Goal: Task Accomplishment & Management: Manage account settings

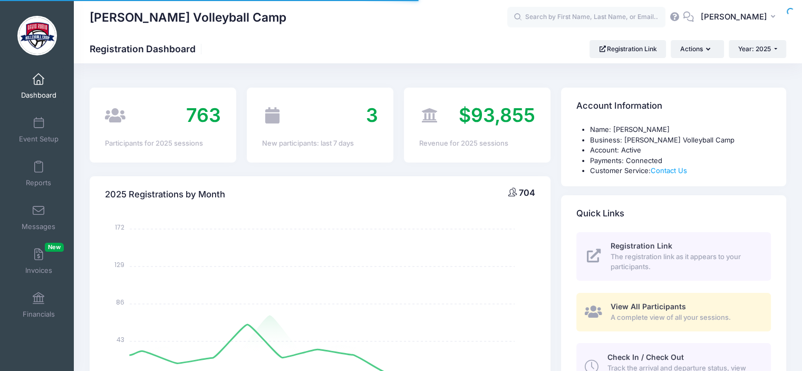
select select
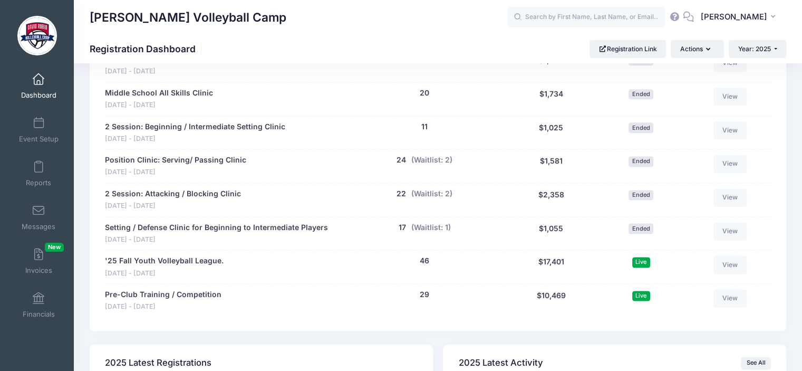
scroll to position [1364, 0]
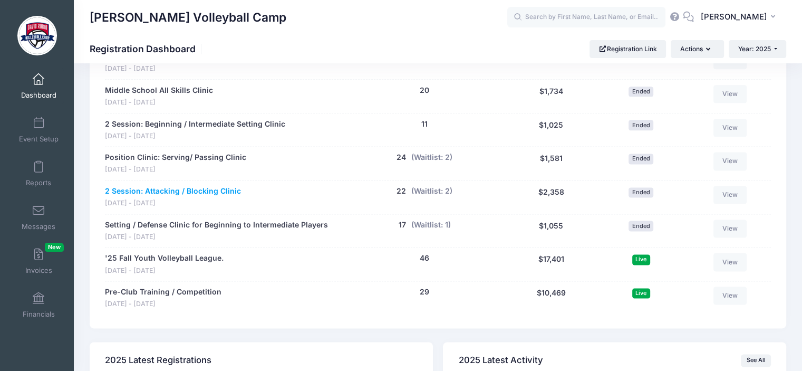
click at [225, 189] on link "2 Session: Attacking / Blocking Clinic" at bounding box center [173, 191] width 136 height 11
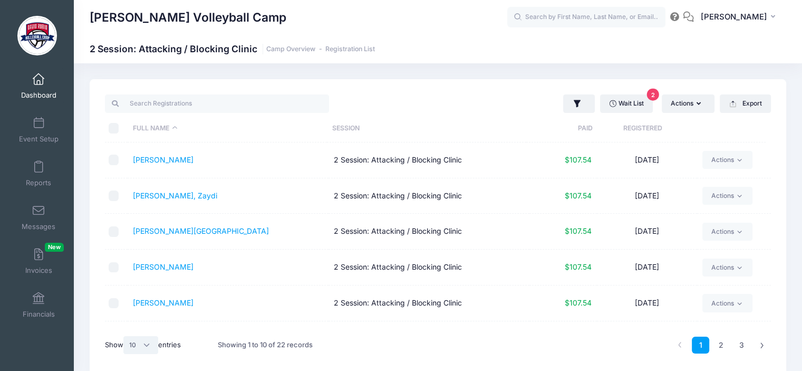
click at [144, 344] on select "All 10 25 50" at bounding box center [140, 345] width 35 height 18
select select "-1"
click at [125, 336] on select "All 10 25 50" at bounding box center [140, 345] width 35 height 18
click at [167, 124] on th "Full Name" at bounding box center [227, 128] width 199 height 28
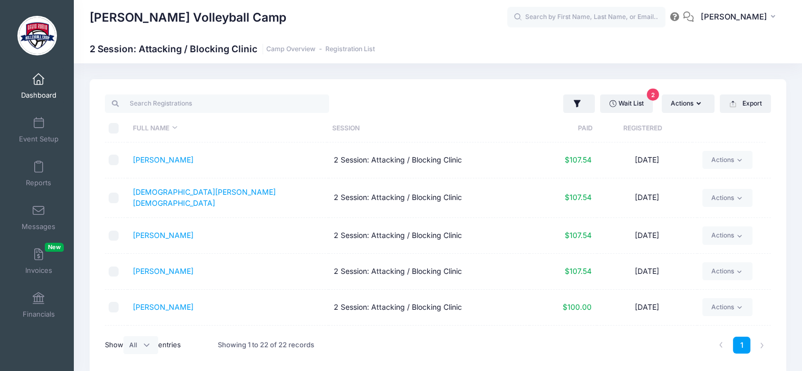
click at [170, 129] on th "Full Name" at bounding box center [227, 128] width 199 height 28
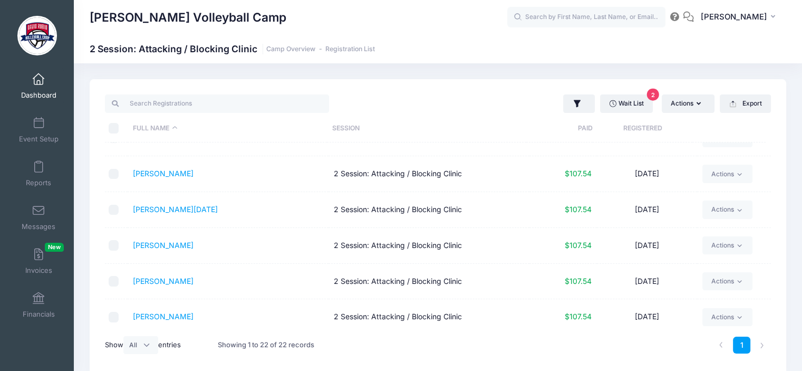
scroll to position [344, 0]
click at [183, 242] on link "Manuelito, Amaya" at bounding box center [163, 244] width 61 height 9
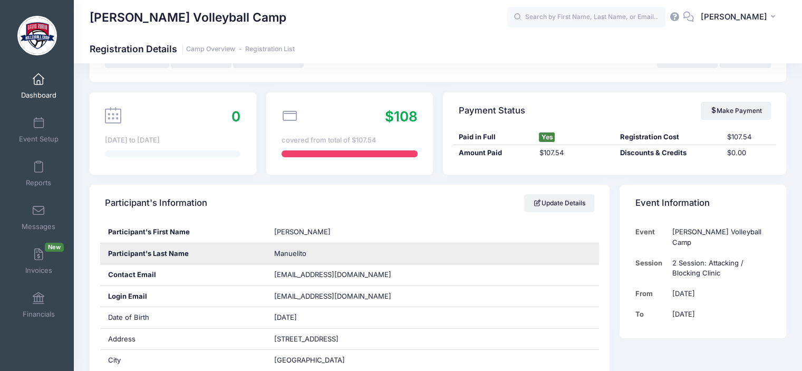
scroll to position [67, 0]
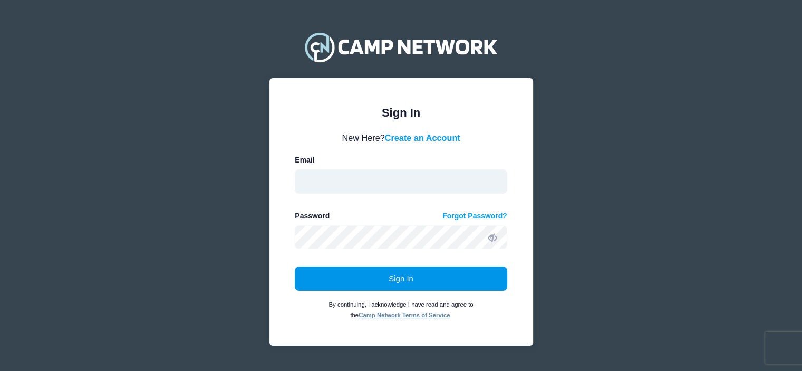
type input "[EMAIL_ADDRESS][DOMAIN_NAME]"
click at [395, 279] on button "Sign In" at bounding box center [401, 278] width 212 height 24
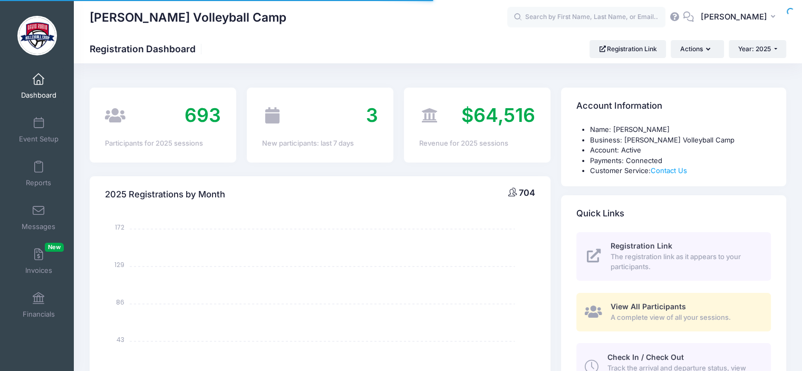
select select
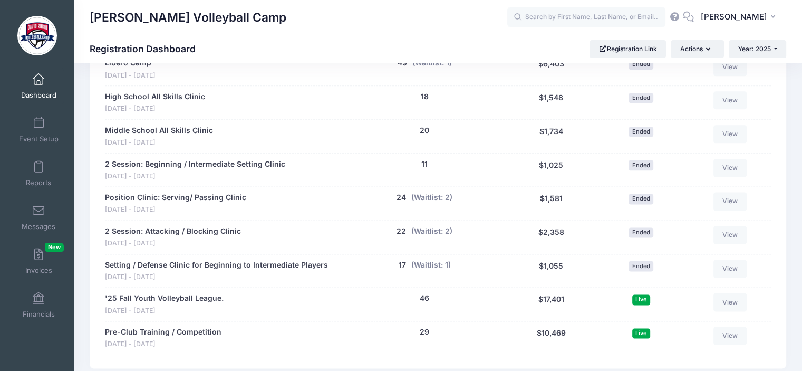
scroll to position [1338, 0]
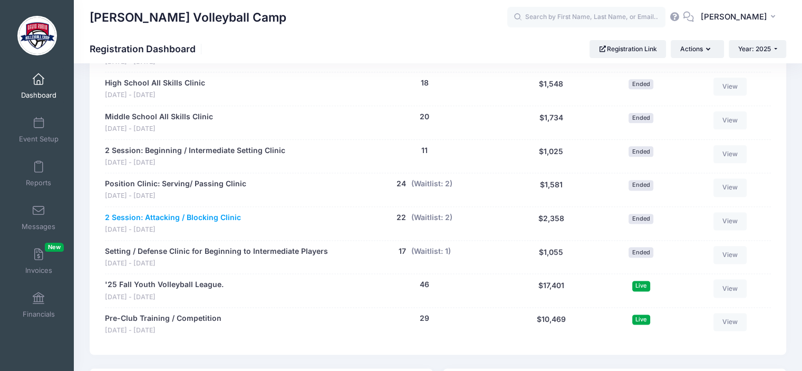
click at [218, 216] on link "2 Session: Attacking / Blocking Clinic" at bounding box center [173, 217] width 136 height 11
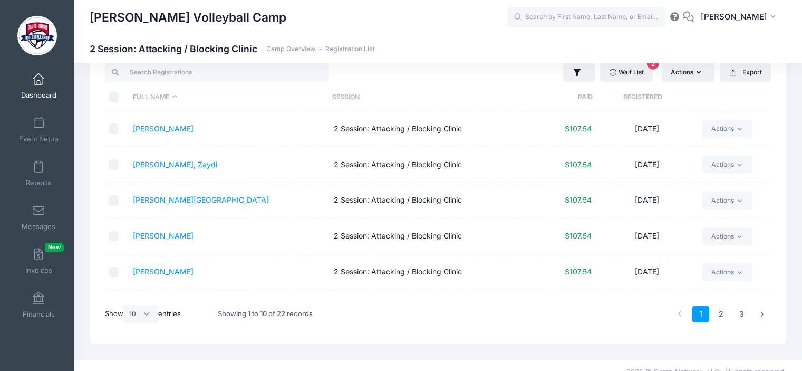
scroll to position [35, 0]
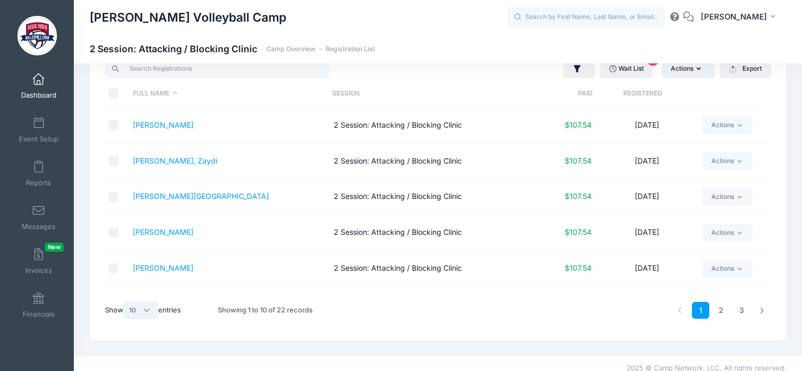
click at [147, 313] on select "All 10 25 50" at bounding box center [140, 310] width 35 height 18
select select "-1"
click at [125, 301] on select "All 10 25 50" at bounding box center [140, 310] width 35 height 18
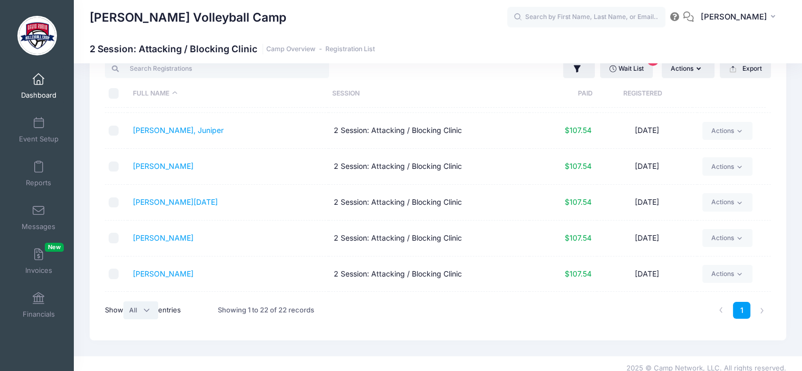
scroll to position [318, 0]
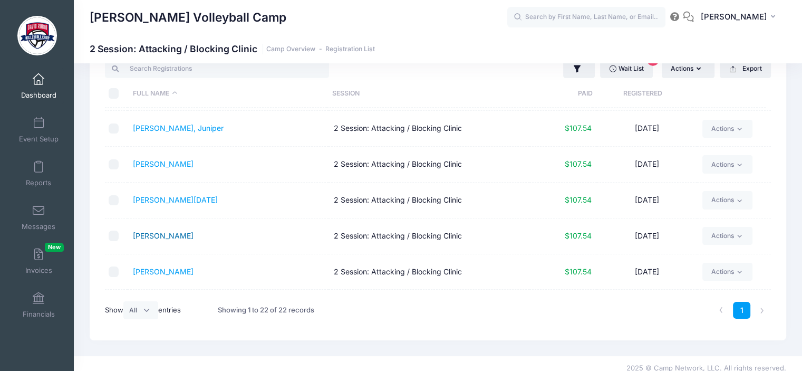
click at [157, 234] on link "Manuelito, Amaya" at bounding box center [163, 235] width 61 height 9
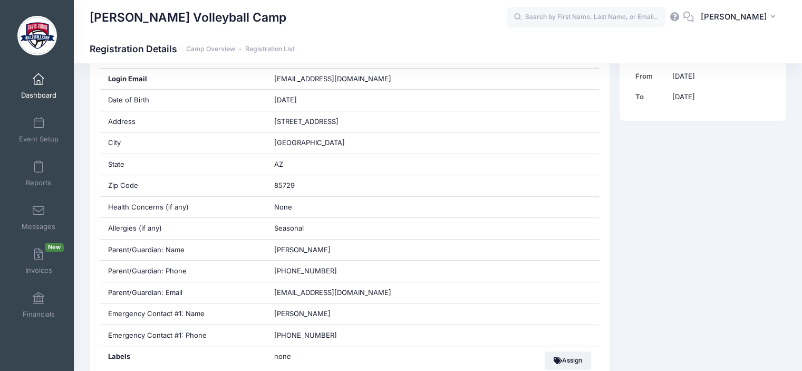
scroll to position [282, 0]
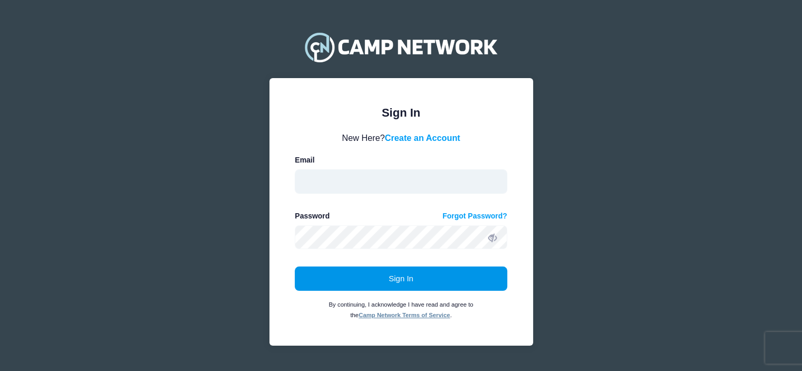
type input "[EMAIL_ADDRESS][DOMAIN_NAME]"
click at [384, 277] on button "Sign In" at bounding box center [401, 278] width 212 height 24
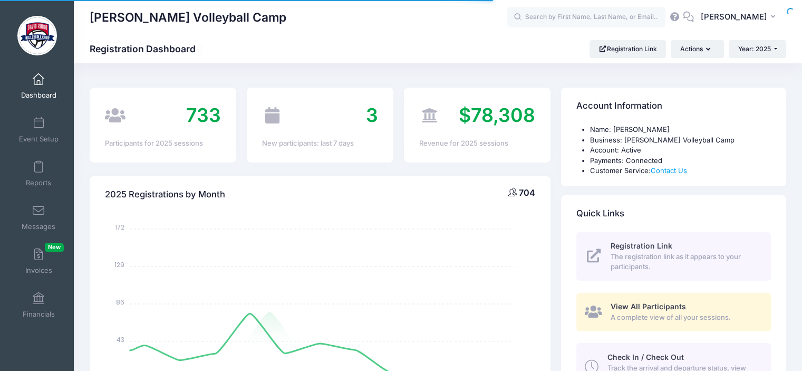
select select
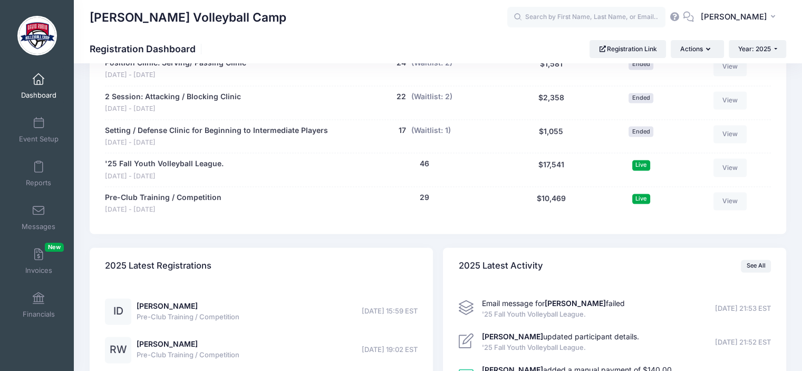
scroll to position [1459, 0]
drag, startPoint x: 0, startPoint y: 0, endPoint x: 314, endPoint y: 211, distance: 378.3
click at [314, 211] on div "Pre-Club Training / Competition [DATE] - [DATE] 29 people $10,469 29 (Waitlist:…" at bounding box center [438, 203] width 666 height 34
click at [175, 158] on link "'25 Fall Youth Volleyball League." at bounding box center [164, 163] width 119 height 11
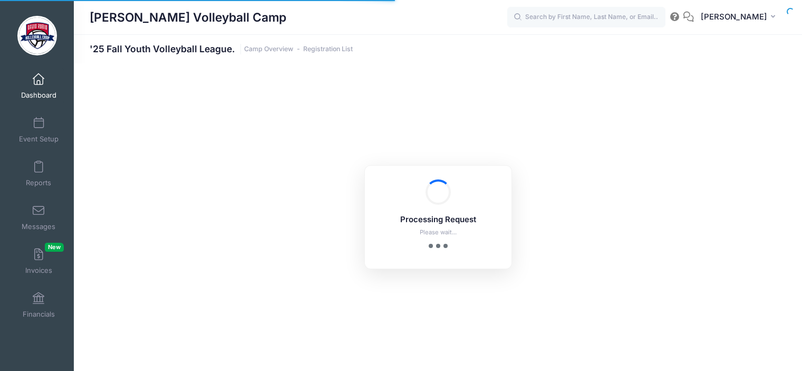
select select "10"
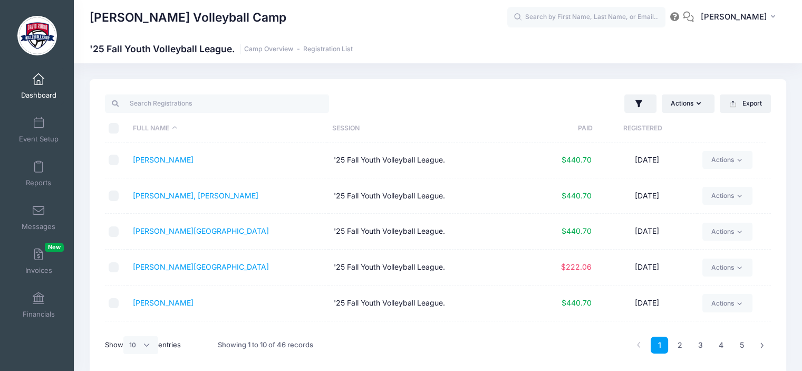
click at [586, 128] on th "Paid" at bounding box center [559, 128] width 66 height 28
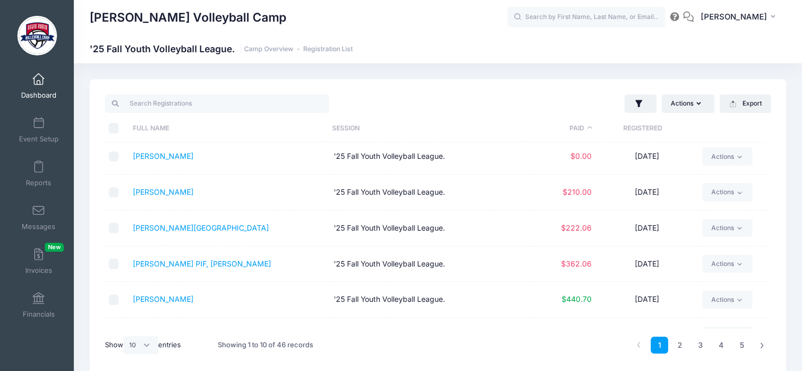
scroll to position [147, 0]
click at [469, 254] on td "'25 Fall Youth Volleyball League." at bounding box center [428, 264] width 201 height 36
